Goal: Transaction & Acquisition: Download file/media

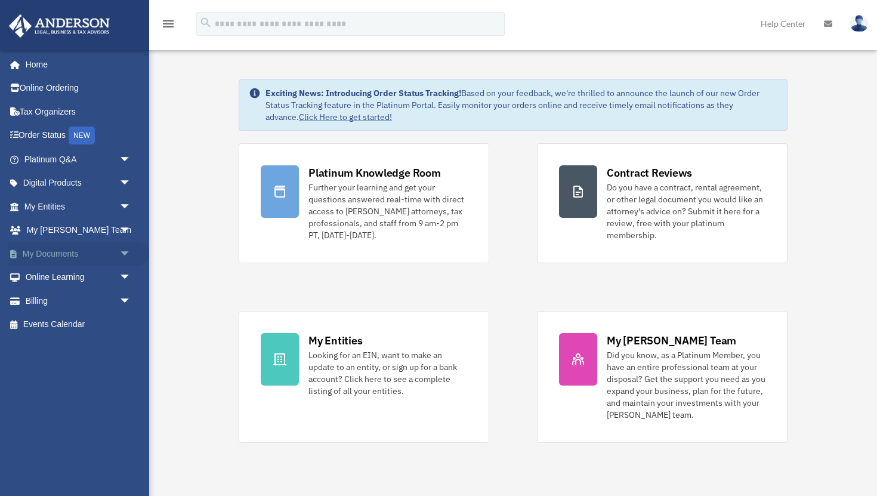
click at [37, 255] on link "My Documents arrow_drop_down" at bounding box center [78, 254] width 141 height 24
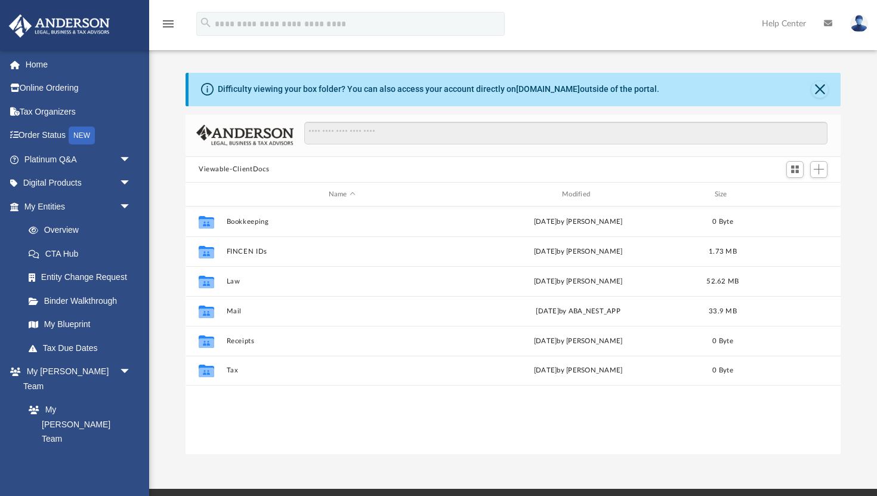
scroll to position [271, 655]
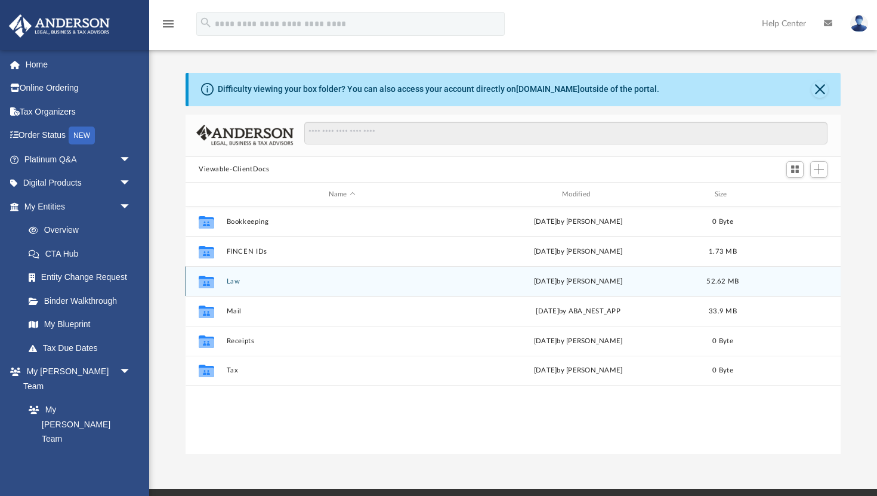
click at [236, 282] on button "Law" at bounding box center [342, 281] width 231 height 8
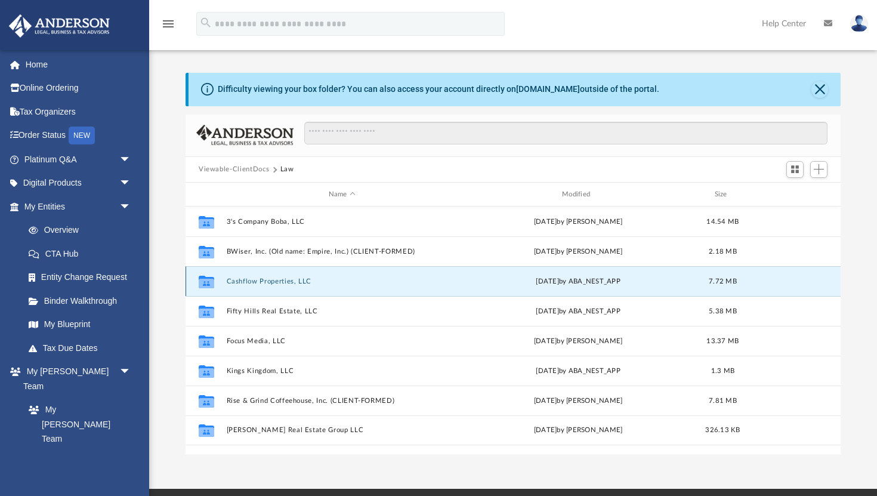
click at [276, 282] on button "Cashflow Properties, LLC" at bounding box center [342, 281] width 231 height 8
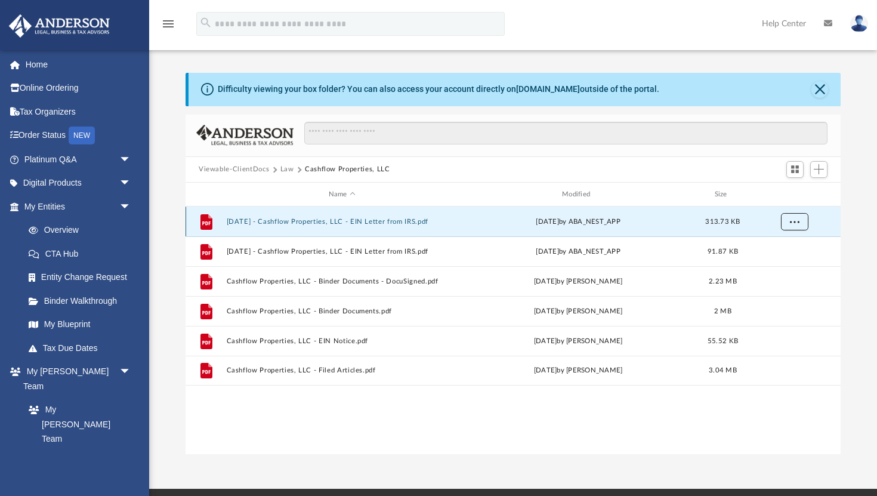
click at [792, 224] on span "More options" at bounding box center [795, 221] width 10 height 7
click at [779, 264] on li "Download" at bounding box center [783, 264] width 35 height 13
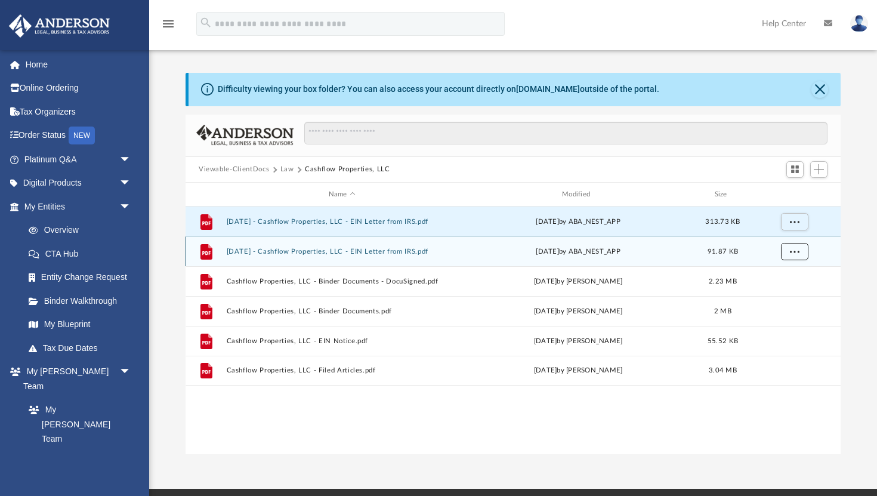
click at [796, 251] on span "More options" at bounding box center [795, 251] width 10 height 7
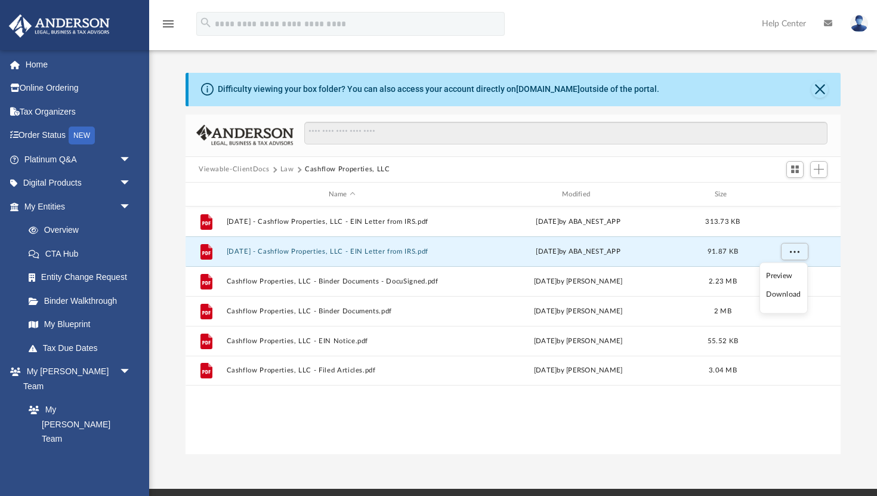
click at [790, 296] on li "Download" at bounding box center [783, 294] width 35 height 13
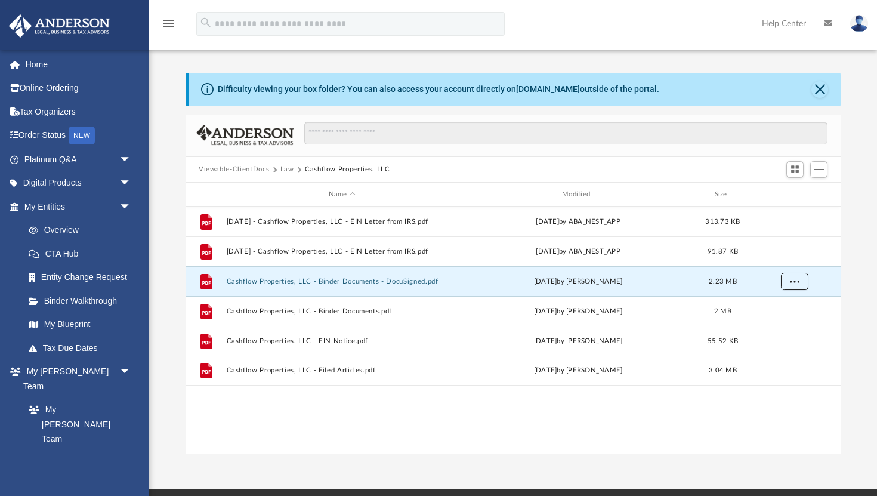
click at [790, 282] on span "More options" at bounding box center [795, 281] width 10 height 7
click at [789, 320] on li "Download" at bounding box center [783, 324] width 35 height 13
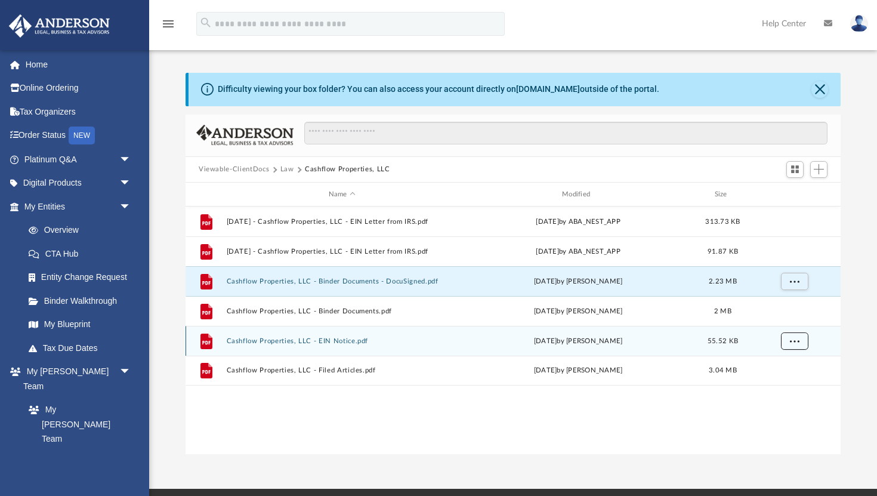
click at [798, 342] on span "More options" at bounding box center [795, 341] width 10 height 7
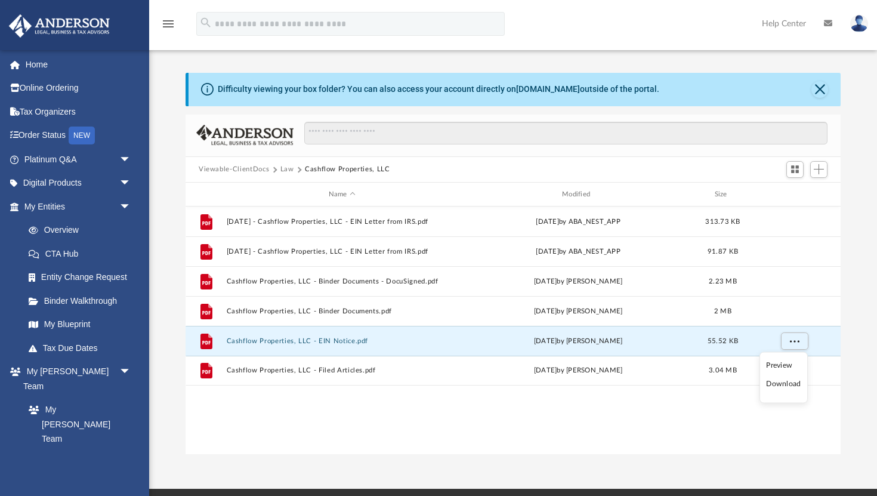
click at [782, 388] on li "Download" at bounding box center [783, 384] width 35 height 13
click at [801, 330] on div "grid" at bounding box center [794, 341] width 84 height 23
click at [799, 343] on span "More options" at bounding box center [795, 341] width 10 height 7
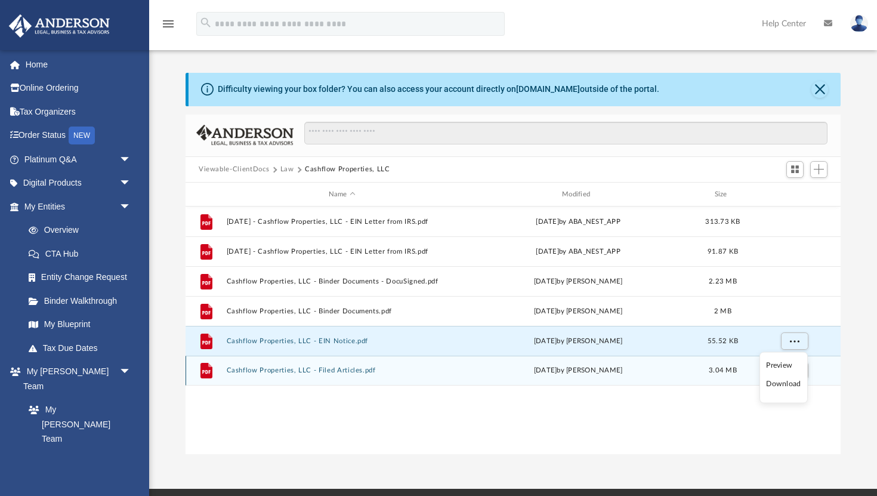
click at [709, 379] on div "File Cashflow Properties, LLC - Filed Articles.pdf [DATE] by [PERSON_NAME] 3.04…" at bounding box center [513, 371] width 655 height 30
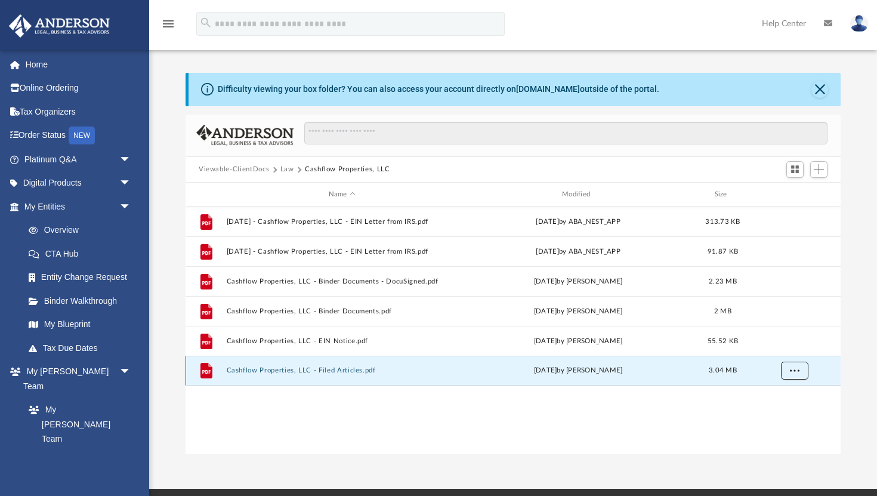
click at [804, 371] on button "More options" at bounding box center [794, 371] width 27 height 18
click at [771, 417] on li "Download" at bounding box center [783, 413] width 35 height 13
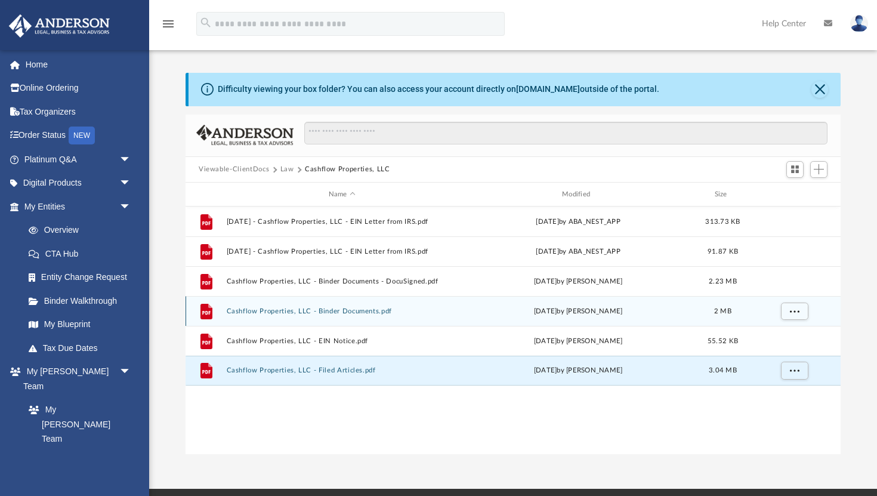
click at [405, 312] on button "Cashflow Properties, LLC - Binder Documents.pdf" at bounding box center [342, 311] width 231 height 8
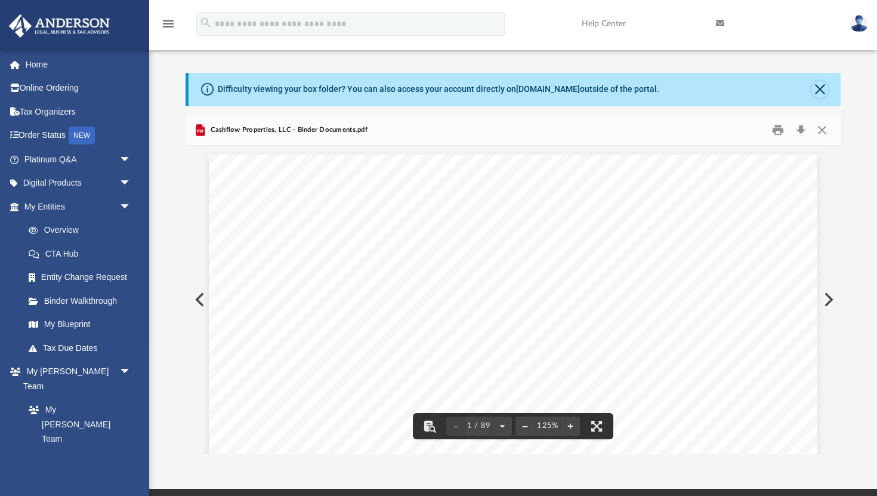
drag, startPoint x: 819, startPoint y: 97, endPoint x: 802, endPoint y: 203, distance: 108.0
click at [819, 100] on div "Difficulty viewing your box folder? You can also access your account directly o…" at bounding box center [515, 89] width 652 height 33
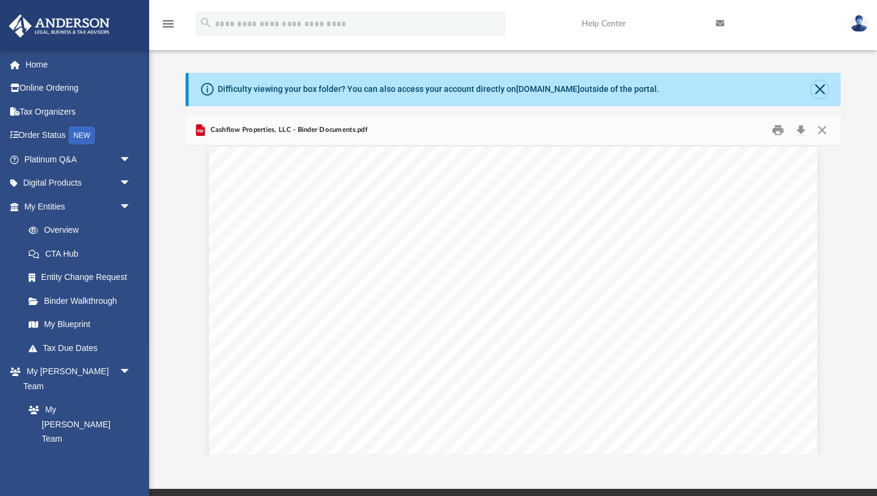
scroll to position [1861, 0]
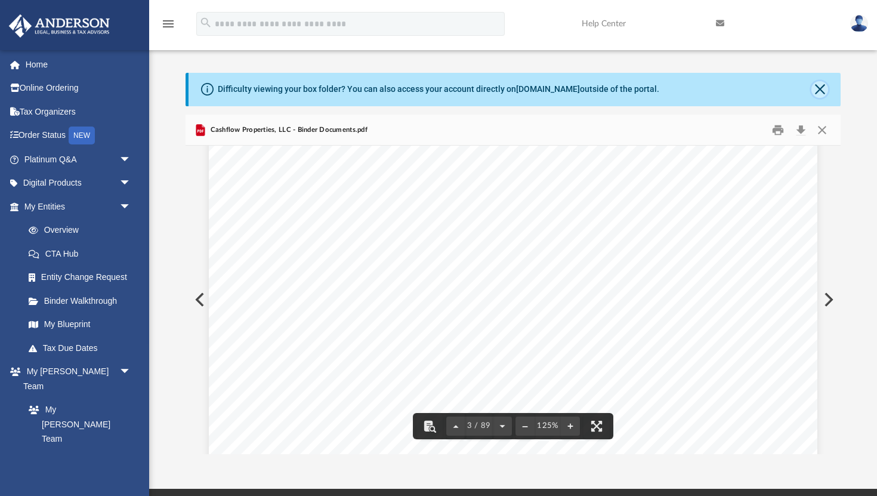
click at [815, 94] on button "Close" at bounding box center [819, 89] width 17 height 17
